Goal: Information Seeking & Learning: Learn about a topic

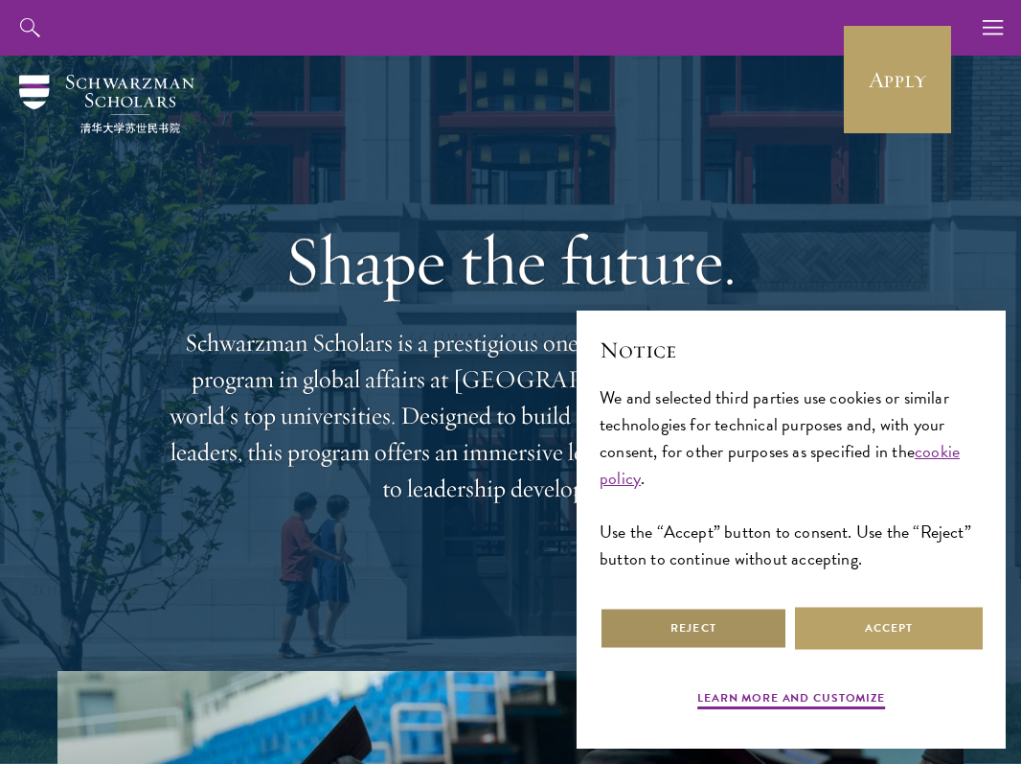
click at [725, 635] on button "Reject" at bounding box center [694, 627] width 188 height 43
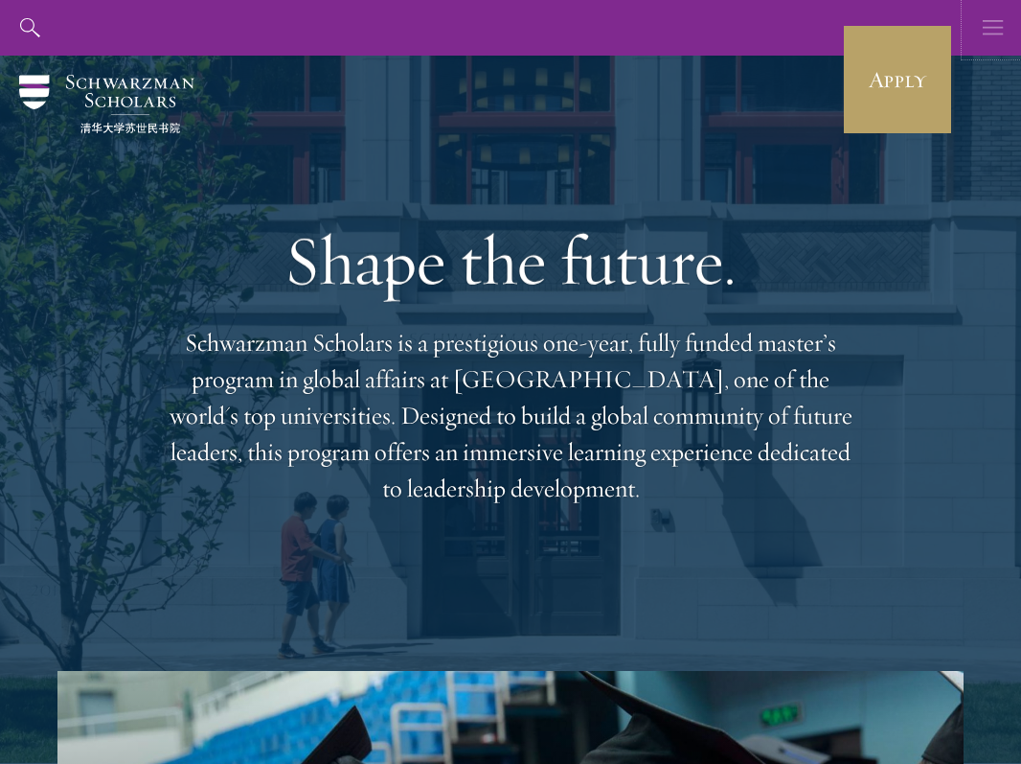
click at [986, 28] on icon "button" at bounding box center [993, 28] width 21 height 56
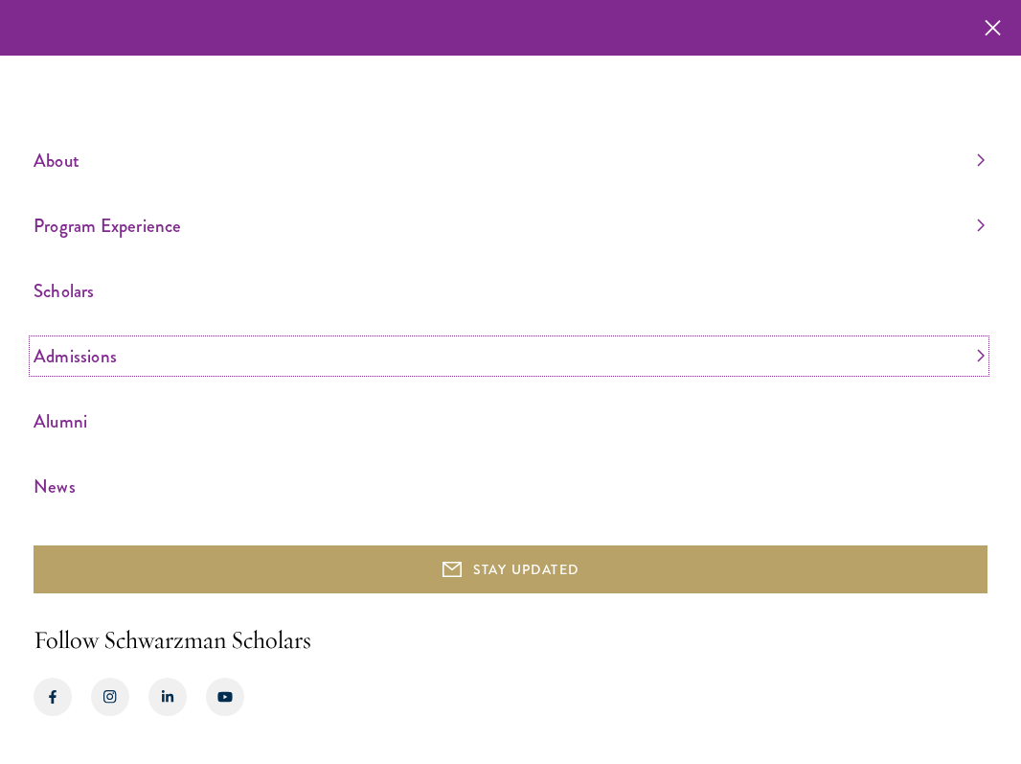
click at [96, 358] on link "Admissions" at bounding box center [509, 356] width 951 height 32
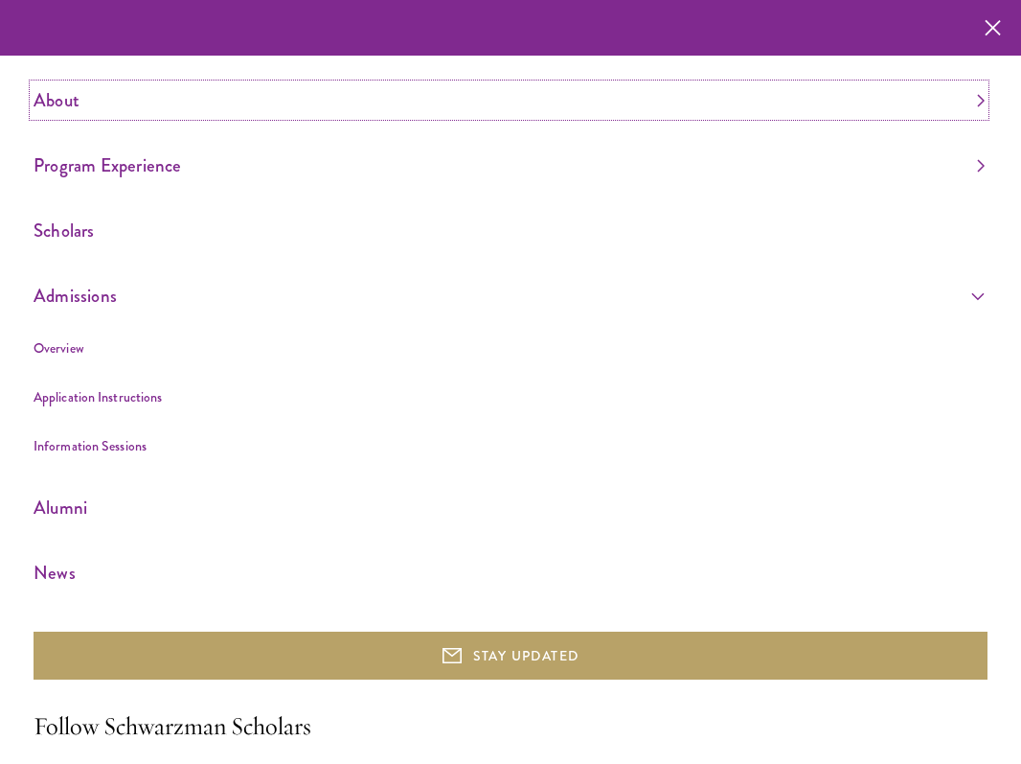
click at [51, 95] on link "About" at bounding box center [509, 100] width 951 height 32
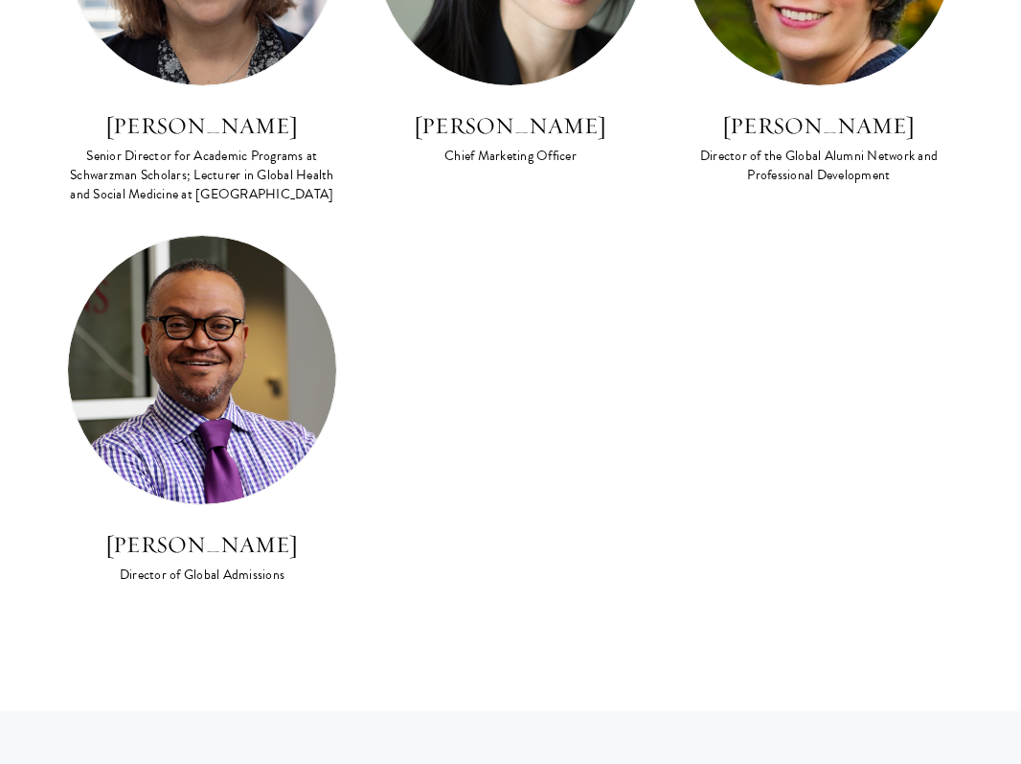
scroll to position [2525, 0]
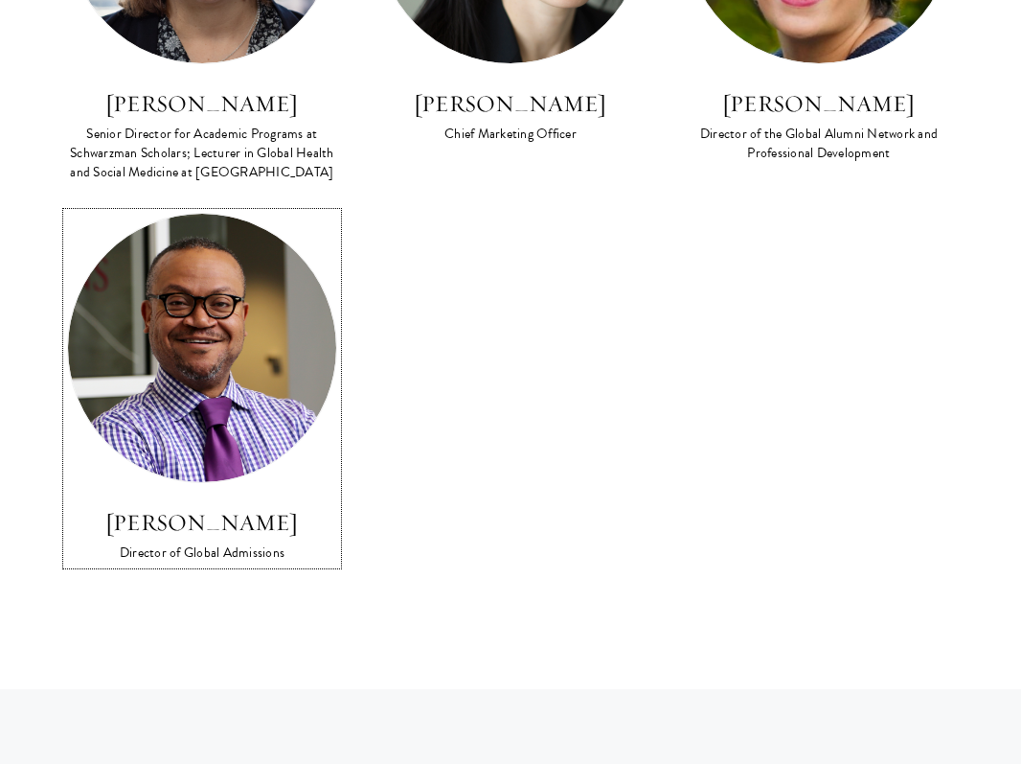
click at [214, 507] on h3 "[PERSON_NAME]" at bounding box center [202, 522] width 270 height 33
